Goal: Check status: Check status

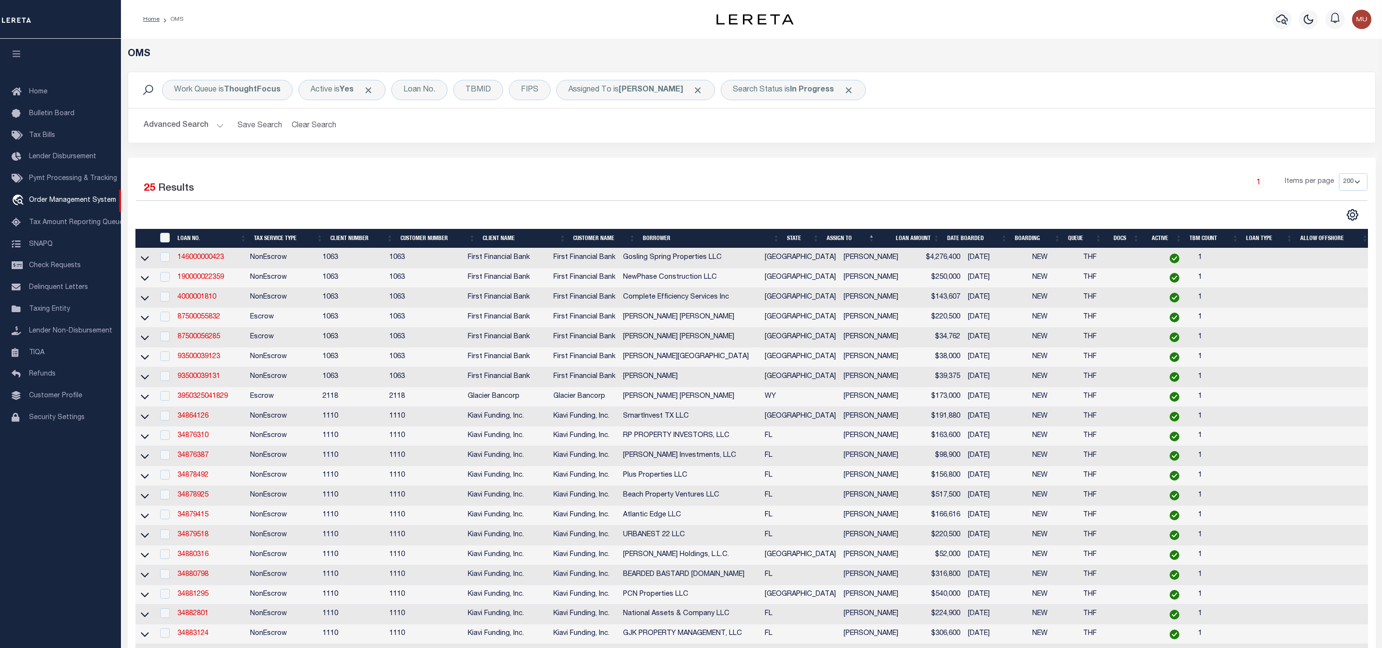
select select "200"
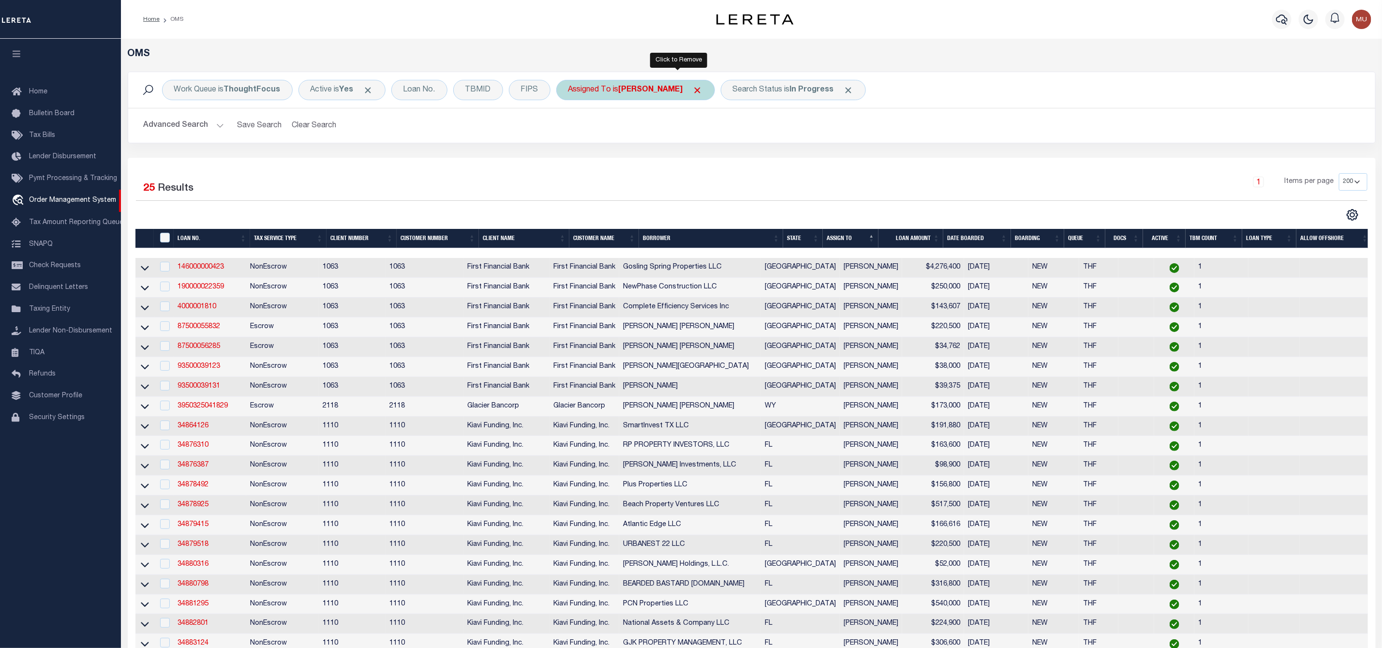
click at [693, 88] on span "Click to Remove" at bounding box center [698, 90] width 10 height 10
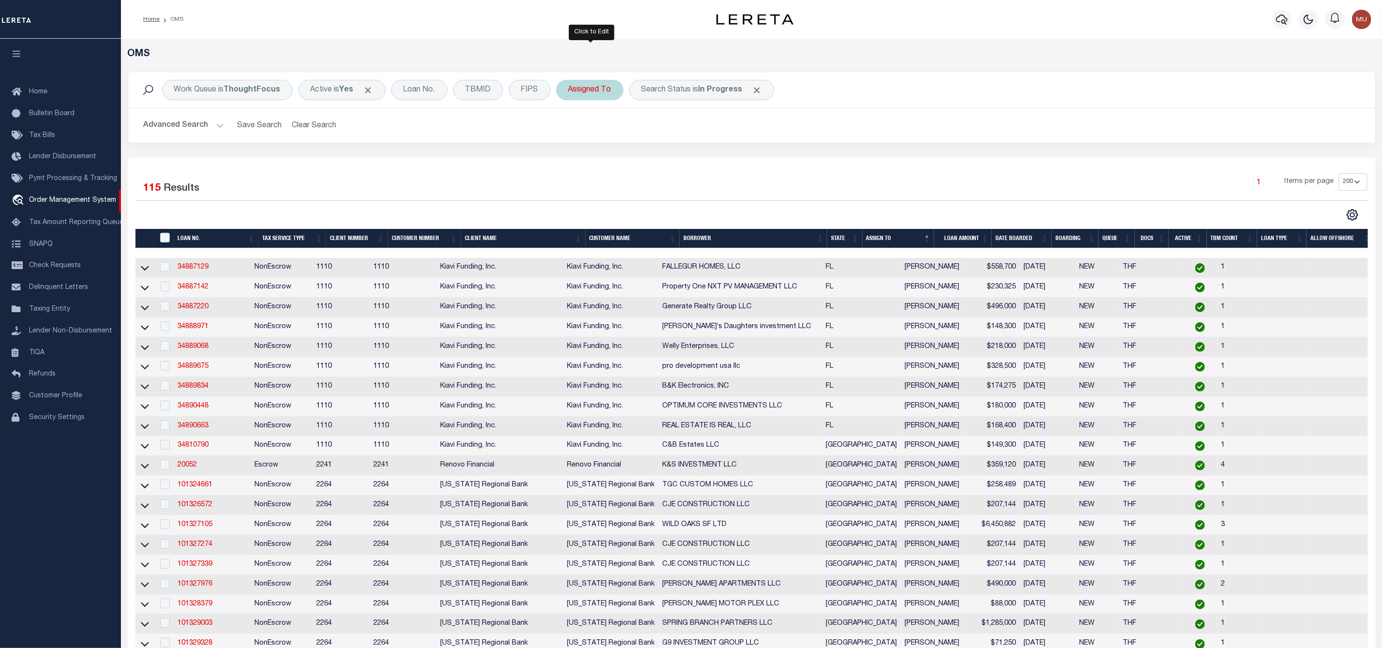
click at [585, 93] on div "Assigned To" at bounding box center [589, 90] width 67 height 20
click at [593, 132] on select "--Unassigned-- [PERSON_NAME] [PERSON_NAME] [PERSON_NAME] [PERSON_NAME], [PERSON…" at bounding box center [640, 137] width 142 height 18
select select "[PERSON_NAME]"
click at [570, 129] on select "--Unassigned-- [PERSON_NAME] [PERSON_NAME] [PERSON_NAME] [PERSON_NAME], [PERSON…" at bounding box center [640, 137] width 142 height 18
click at [697, 160] on input "Apply" at bounding box center [697, 158] width 29 height 16
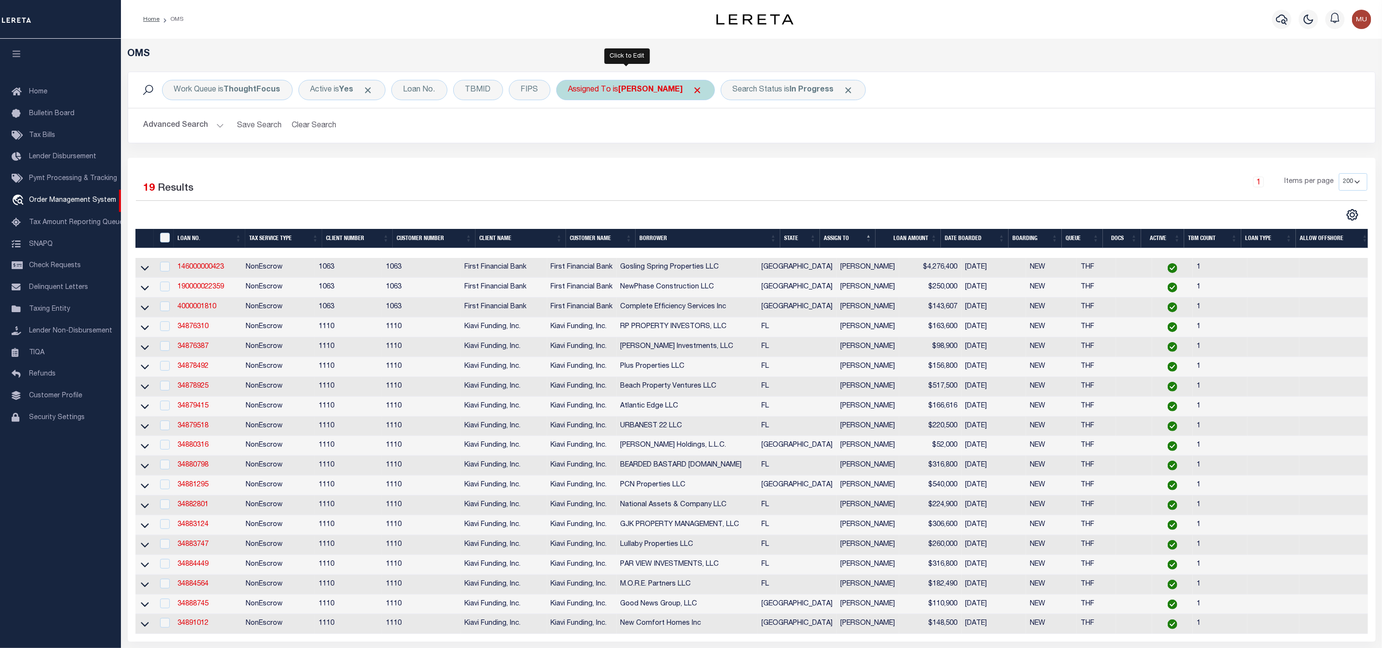
click at [642, 95] on div "Assigned To is [PERSON_NAME]" at bounding box center [635, 90] width 159 height 20
click at [614, 134] on select "--Unassigned-- [PERSON_NAME] [PERSON_NAME] [PERSON_NAME] [PERSON_NAME], [PERSON…" at bounding box center [640, 137] width 142 height 18
select select "[PERSON_NAME]"
click at [570, 129] on select "--Unassigned-- [PERSON_NAME] [PERSON_NAME] [PERSON_NAME] [PERSON_NAME], [PERSON…" at bounding box center [640, 137] width 142 height 18
click at [713, 163] on div "Is Contains --Unassigned-- [PERSON_NAME] [PERSON_NAME] [PERSON_NAME] [PERSON_NA…" at bounding box center [640, 134] width 154 height 76
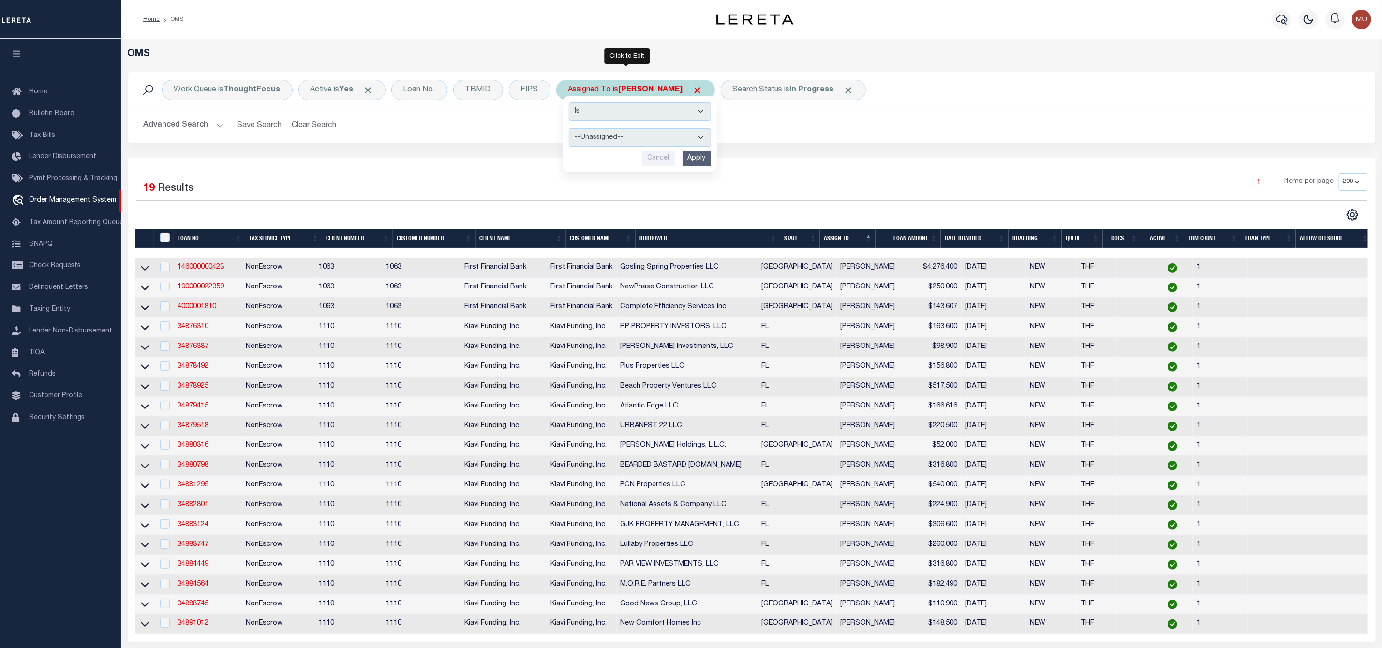
click at [703, 163] on input "Apply" at bounding box center [697, 158] width 29 height 16
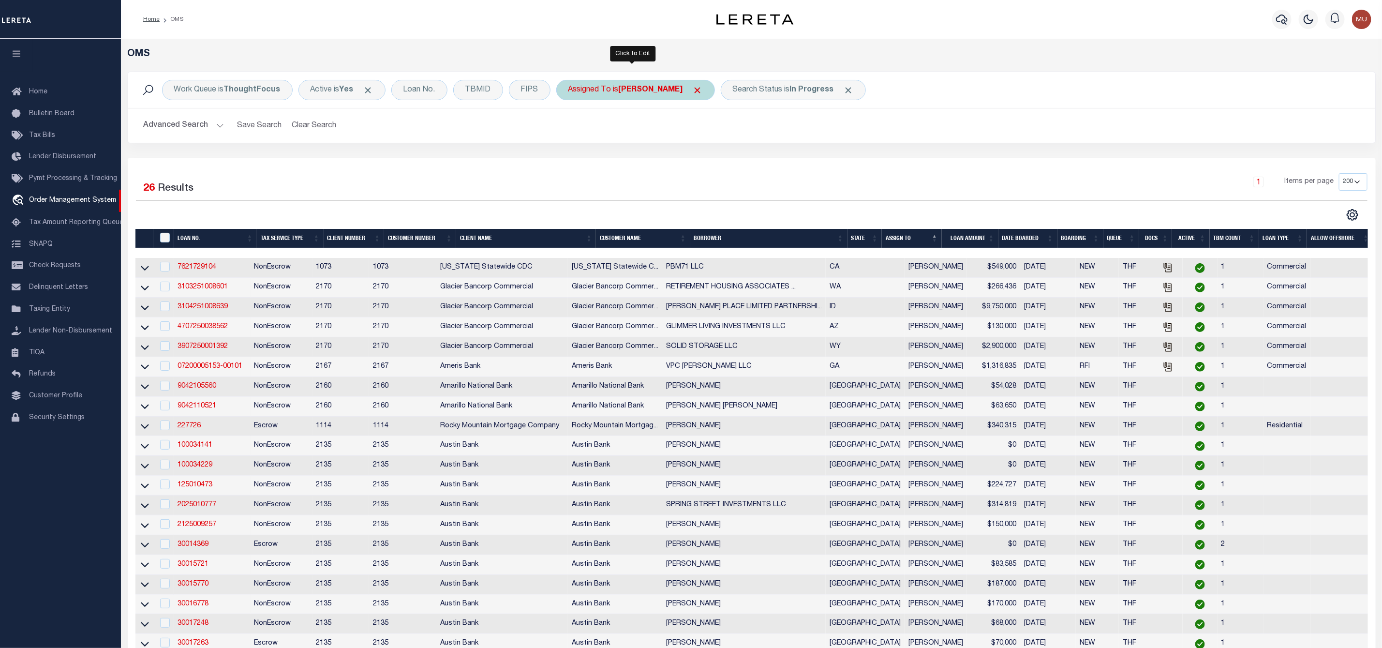
click at [640, 95] on div "Assigned To is [PERSON_NAME]" at bounding box center [635, 90] width 159 height 20
click at [632, 138] on select "--Unassigned-- [PERSON_NAME] [PERSON_NAME] [PERSON_NAME] [PERSON_NAME], [PERSON…" at bounding box center [640, 137] width 142 height 18
select select "[PERSON_NAME]"
click at [570, 129] on select "--Unassigned-- [PERSON_NAME] [PERSON_NAME] [PERSON_NAME] [PERSON_NAME], [PERSON…" at bounding box center [640, 137] width 142 height 18
click at [697, 160] on input "Apply" at bounding box center [697, 158] width 29 height 16
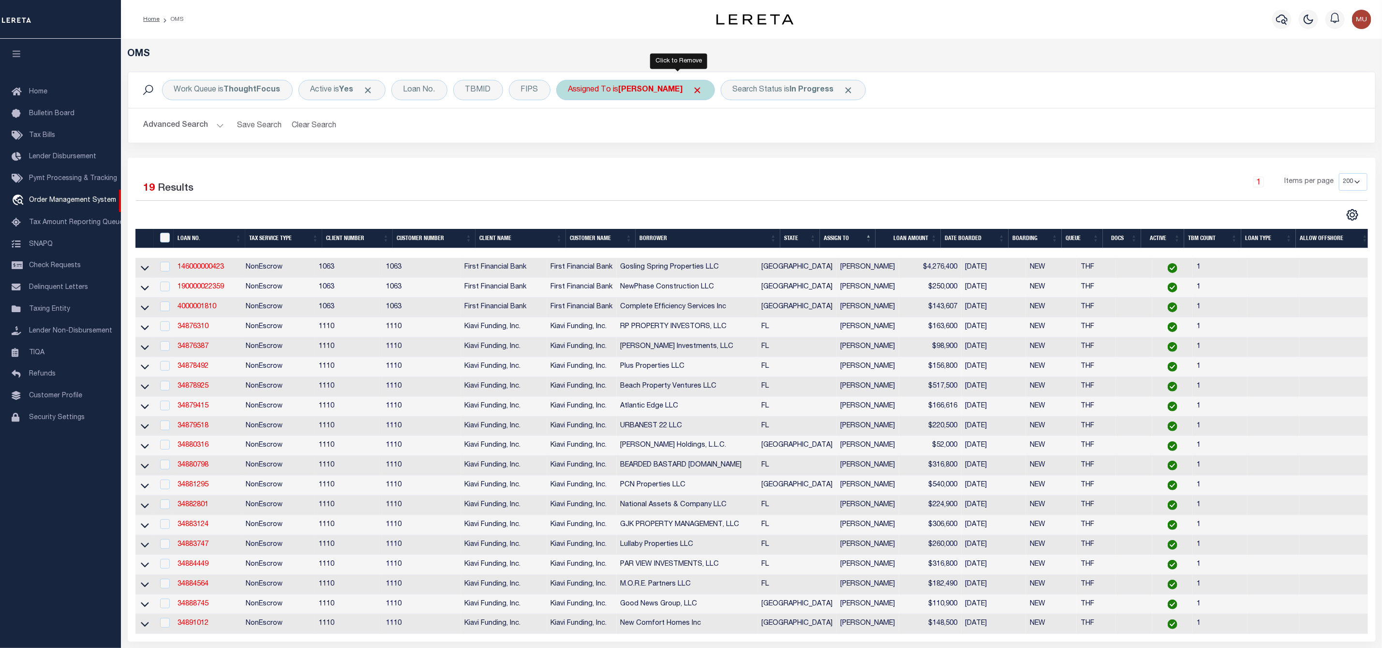
click at [693, 89] on span "Click to Remove" at bounding box center [698, 90] width 10 height 10
click at [719, 93] on b "In Progress" at bounding box center [721, 90] width 44 height 8
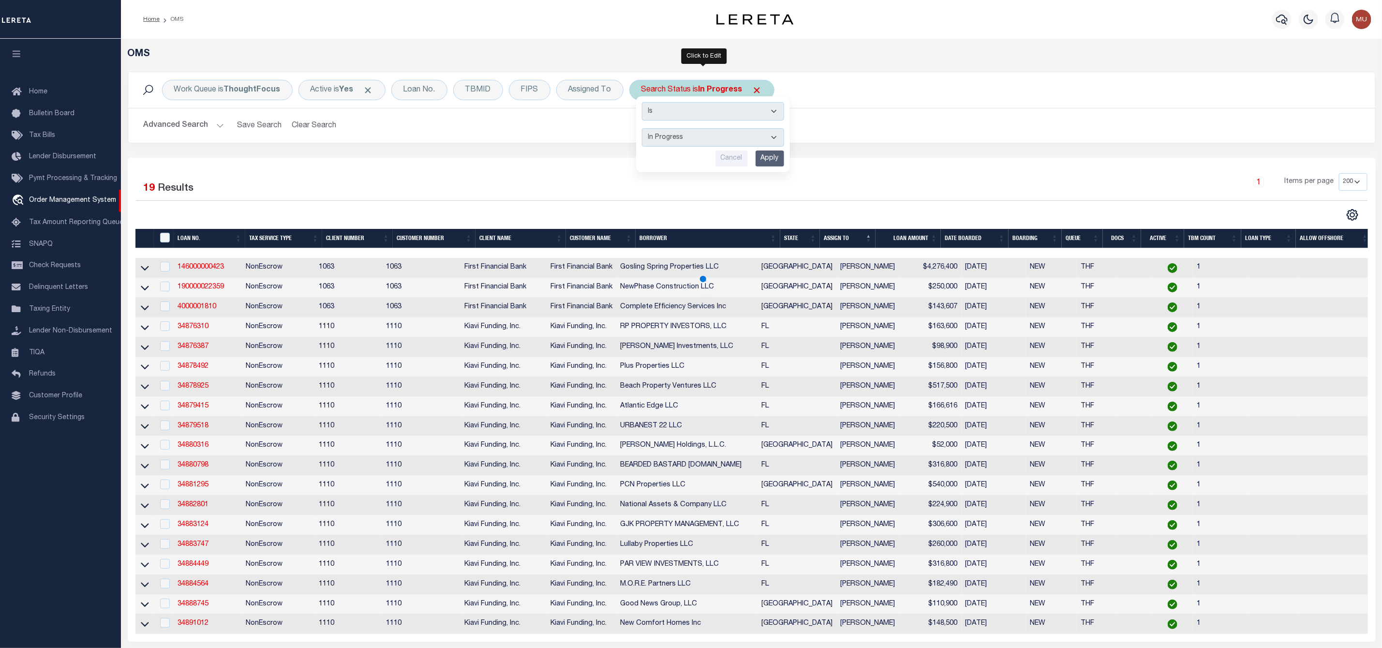
click at [692, 137] on select "Automated Search Bad Parcel Complete Duplicate Parcel High Dollar Reporting In …" at bounding box center [713, 137] width 142 height 18
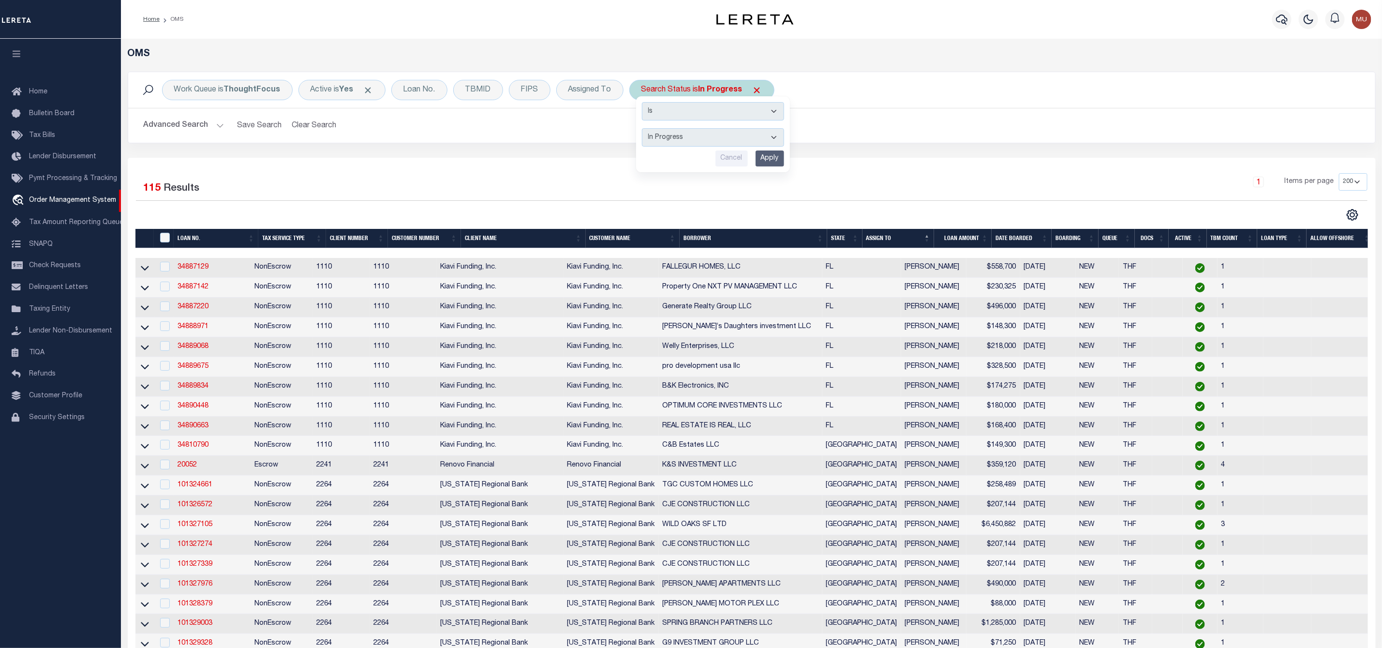
select select "RD"
click at [644, 129] on select "Automated Search Bad Parcel Complete Duplicate Parcel High Dollar Reporting In …" at bounding box center [713, 137] width 142 height 18
click at [771, 159] on input "Apply" at bounding box center [770, 158] width 29 height 16
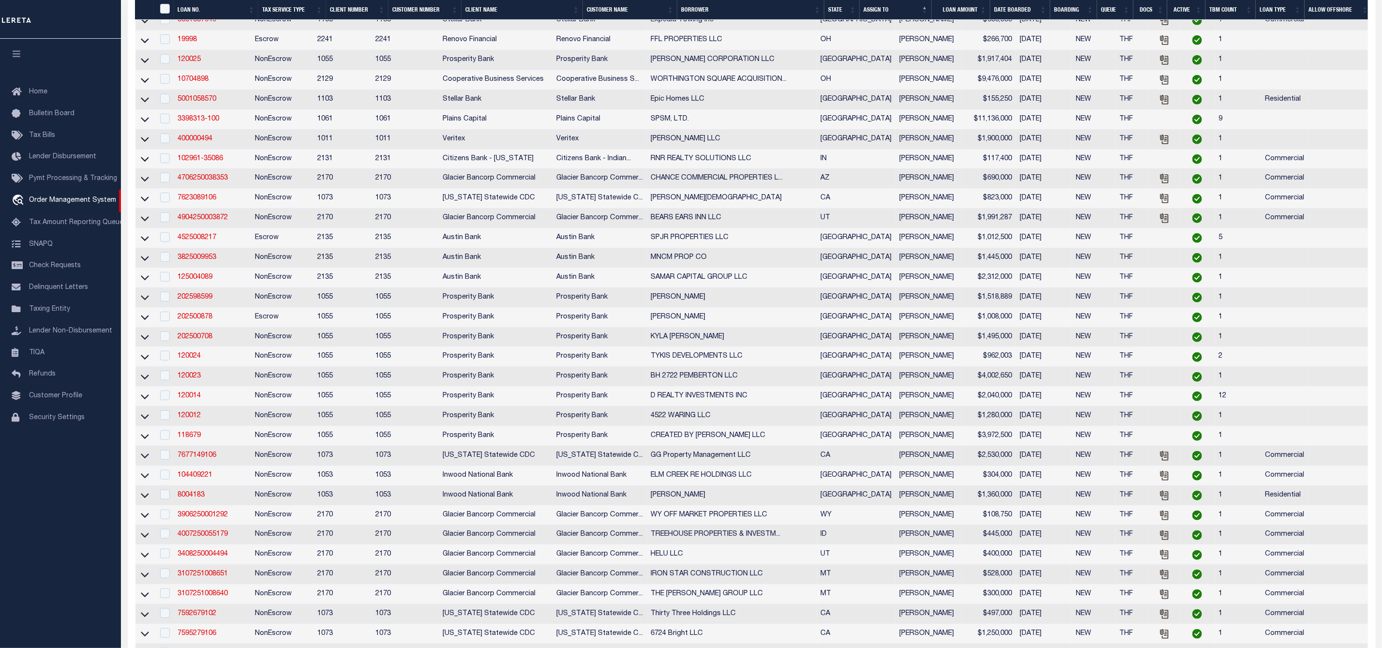
scroll to position [363, 0]
